Goal: Task Accomplishment & Management: Use online tool/utility

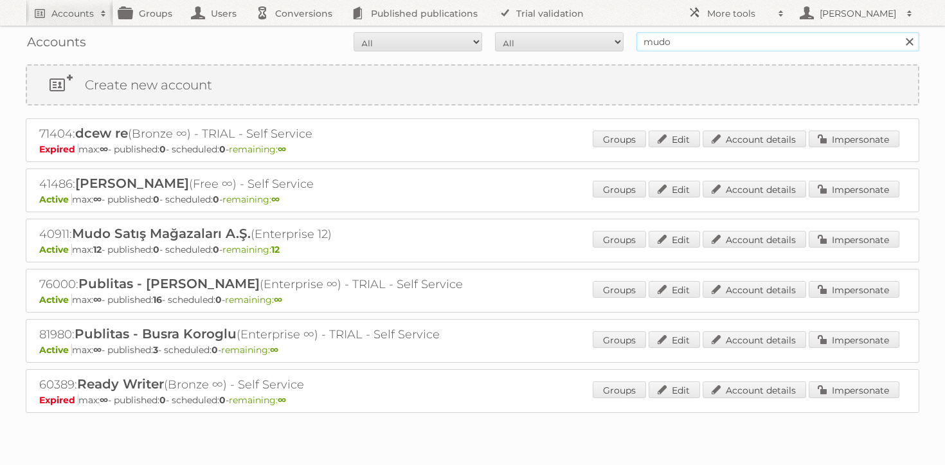
click at [695, 46] on input "mudo" at bounding box center [778, 41] width 283 height 19
type input "maxroy"
click at [900, 32] on input "Search" at bounding box center [909, 41] width 19 height 19
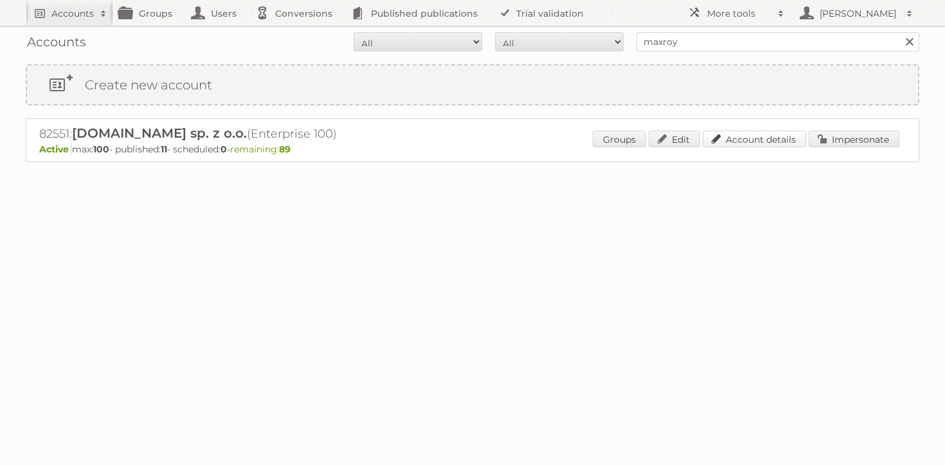
click at [768, 147] on link "Account details" at bounding box center [755, 139] width 104 height 17
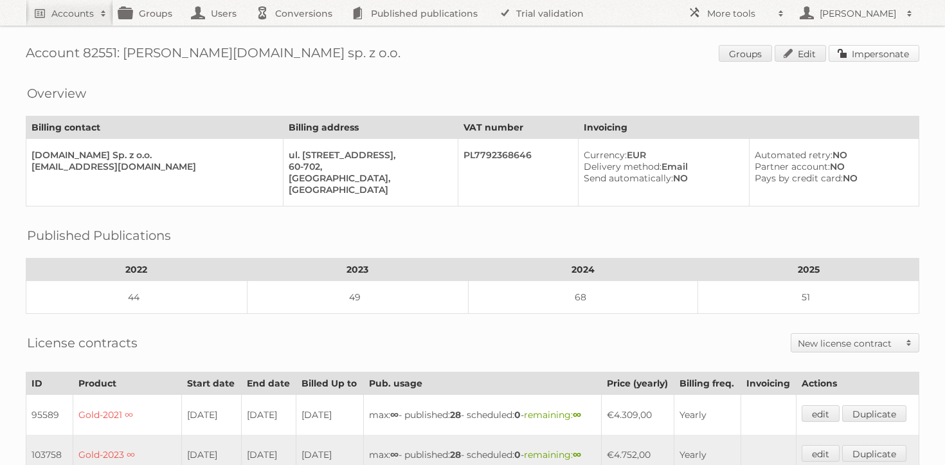
click at [877, 61] on link "Impersonate" at bounding box center [874, 53] width 91 height 17
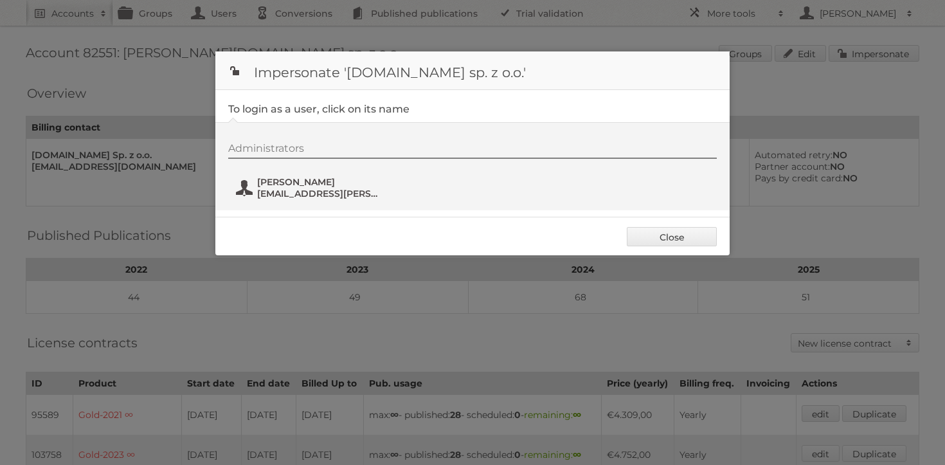
click at [311, 183] on span "Bartosz Berliński" at bounding box center [319, 182] width 125 height 12
